Goal: Information Seeking & Learning: Learn about a topic

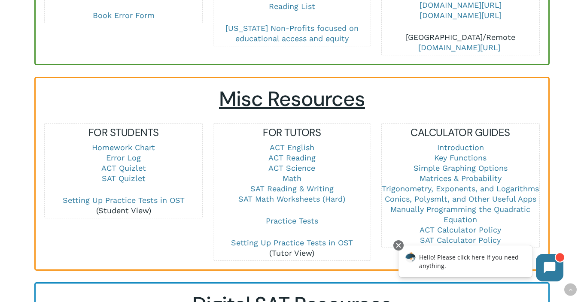
scroll to position [535, 0]
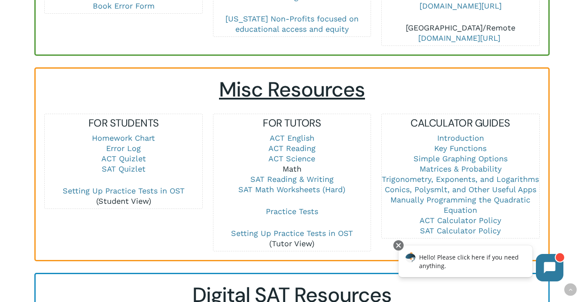
click at [290, 165] on link "Math" at bounding box center [292, 169] width 19 height 9
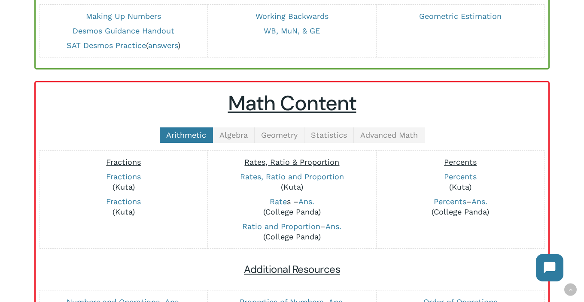
scroll to position [152, 0]
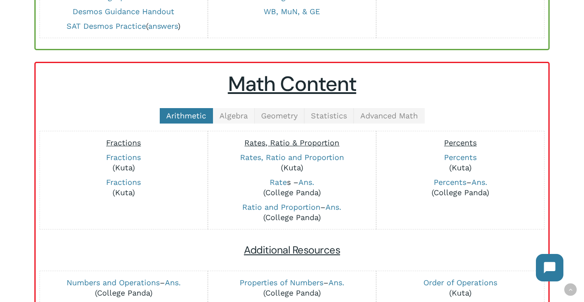
click at [230, 120] on link "Algebra" at bounding box center [234, 115] width 42 height 15
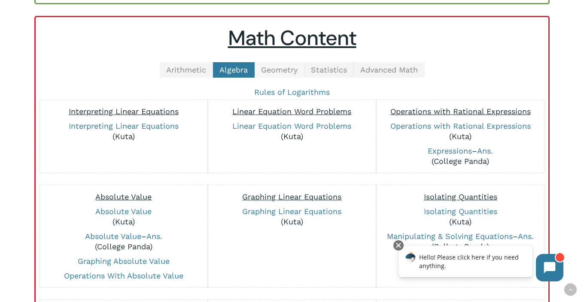
scroll to position [191, 0]
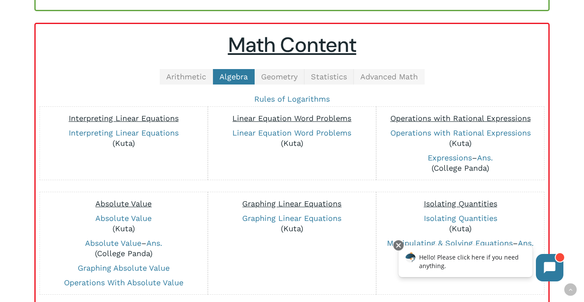
click at [393, 78] on span "Advanced Math" at bounding box center [389, 76] width 58 height 9
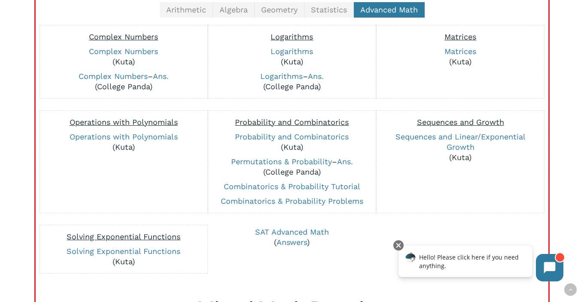
scroll to position [237, 0]
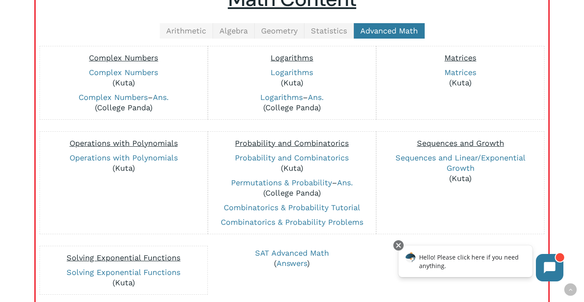
click at [203, 28] on span "Arithmetic" at bounding box center [186, 30] width 40 height 9
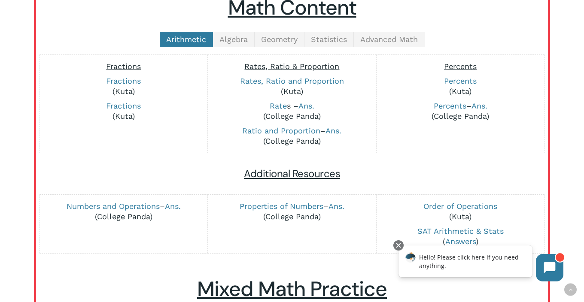
scroll to position [226, 0]
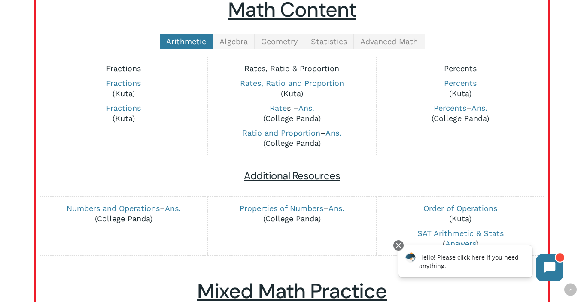
click at [244, 39] on span "Algebra" at bounding box center [234, 41] width 28 height 9
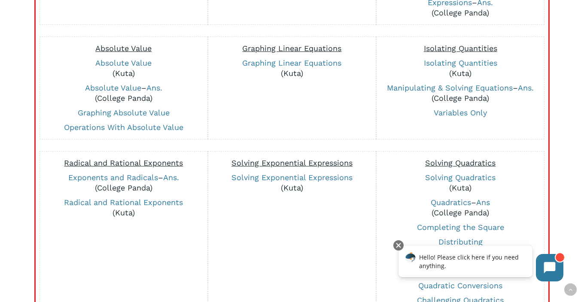
scroll to position [689, 0]
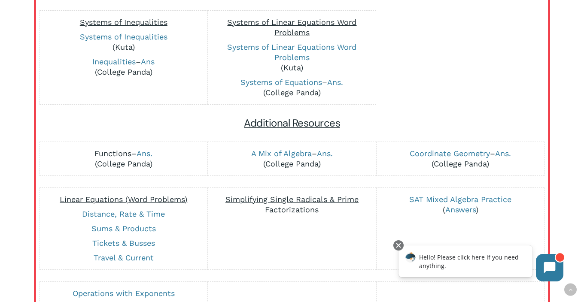
click at [112, 149] on link "Functions" at bounding box center [113, 153] width 37 height 9
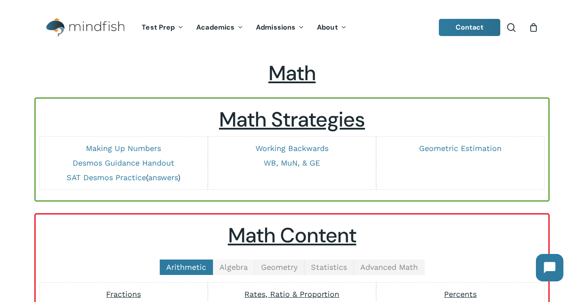
click at [238, 266] on span "Algebra" at bounding box center [234, 267] width 28 height 9
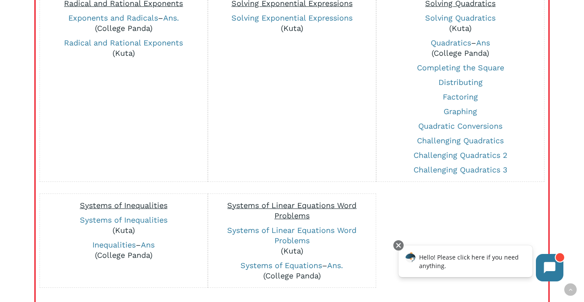
scroll to position [346, 0]
